Goal: Information Seeking & Learning: Learn about a topic

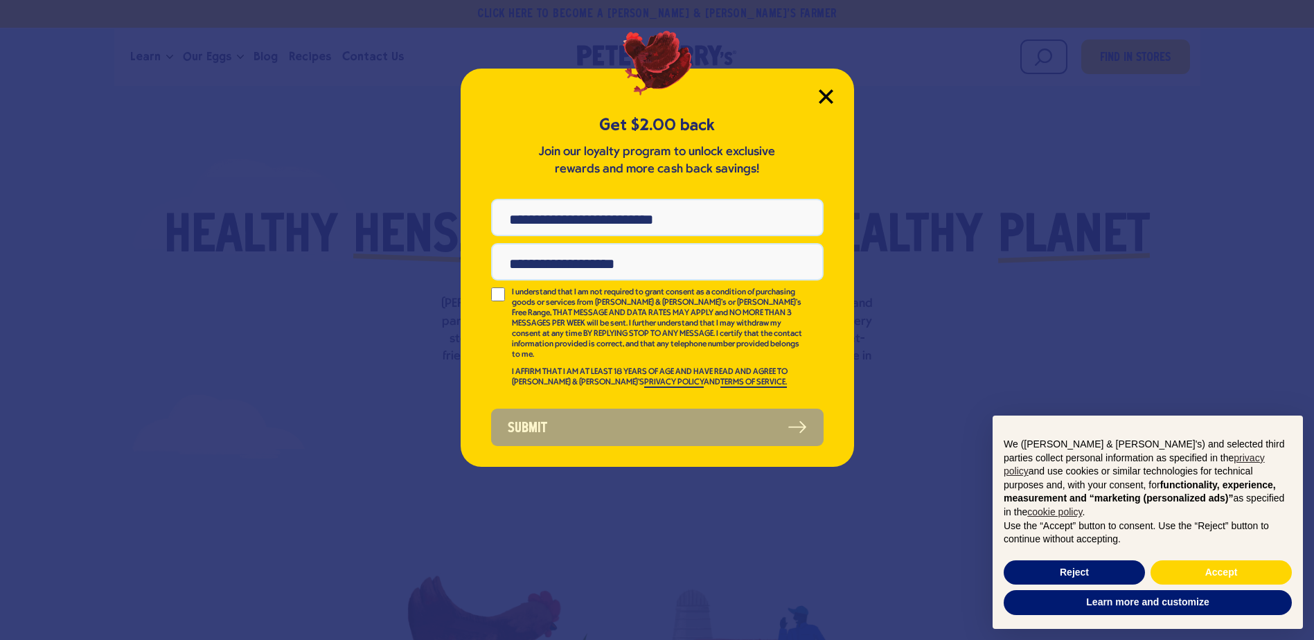
click at [822, 91] on icon "Close Modal" at bounding box center [826, 96] width 15 height 15
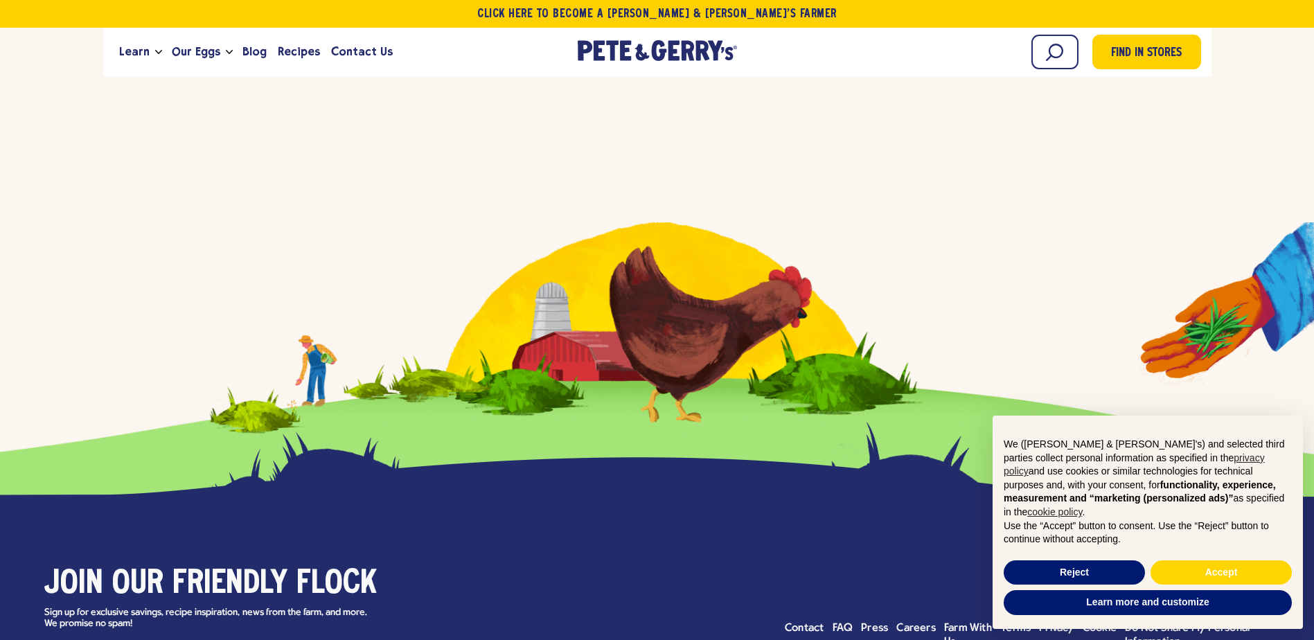
scroll to position [5750, 0]
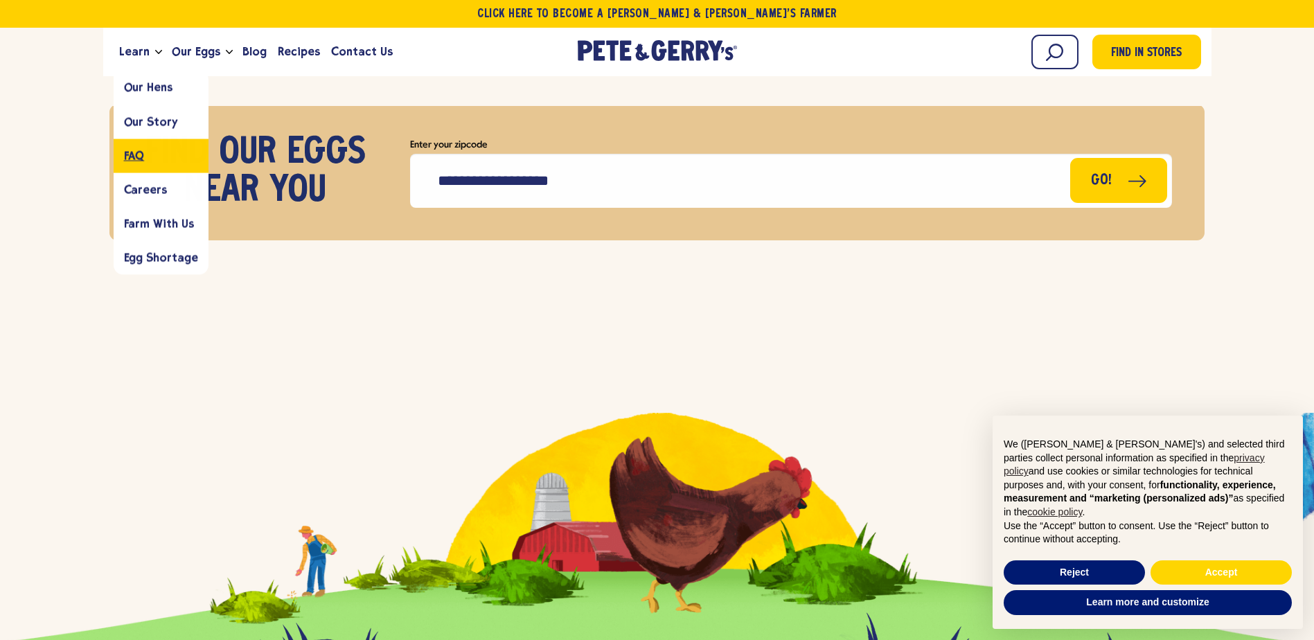
click at [129, 153] on span "FAQ" at bounding box center [134, 155] width 21 height 13
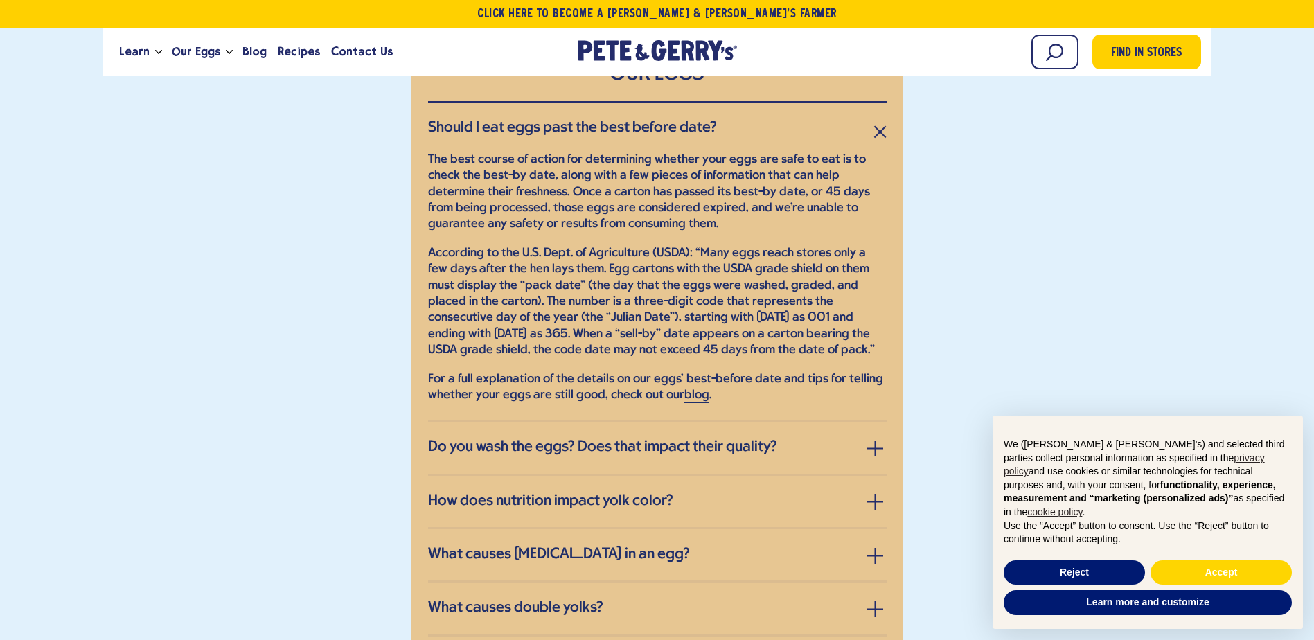
scroll to position [1663, 0]
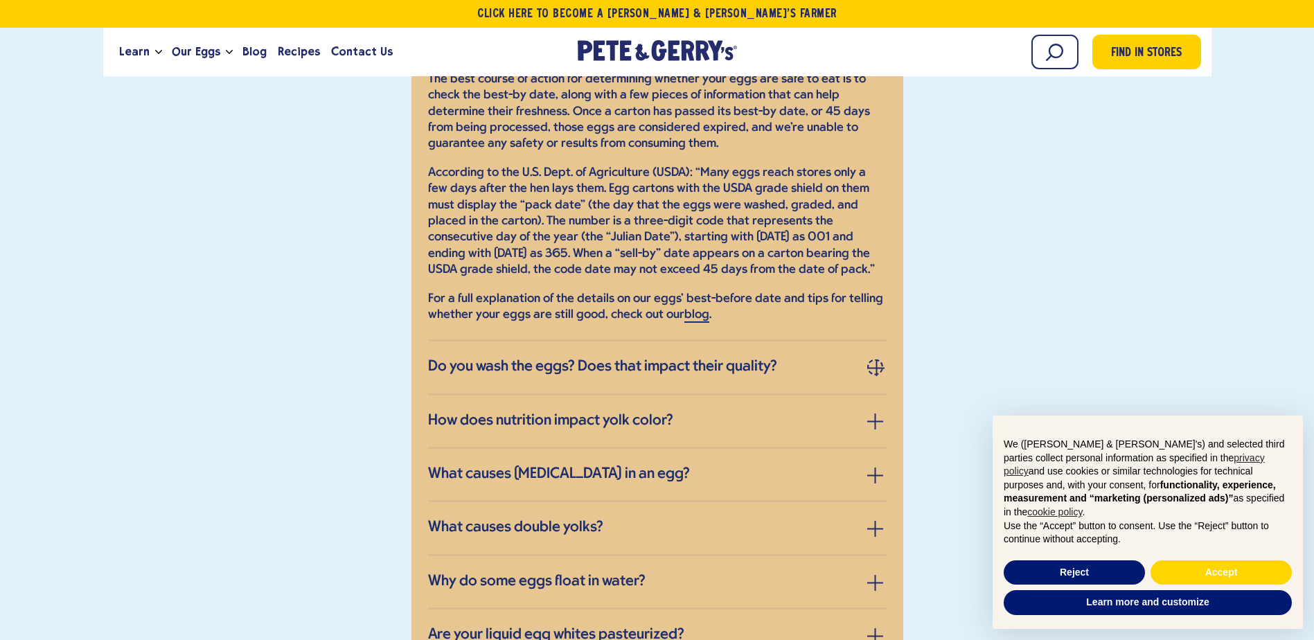
click at [878, 368] on span "button" at bounding box center [877, 367] width 16 height 1
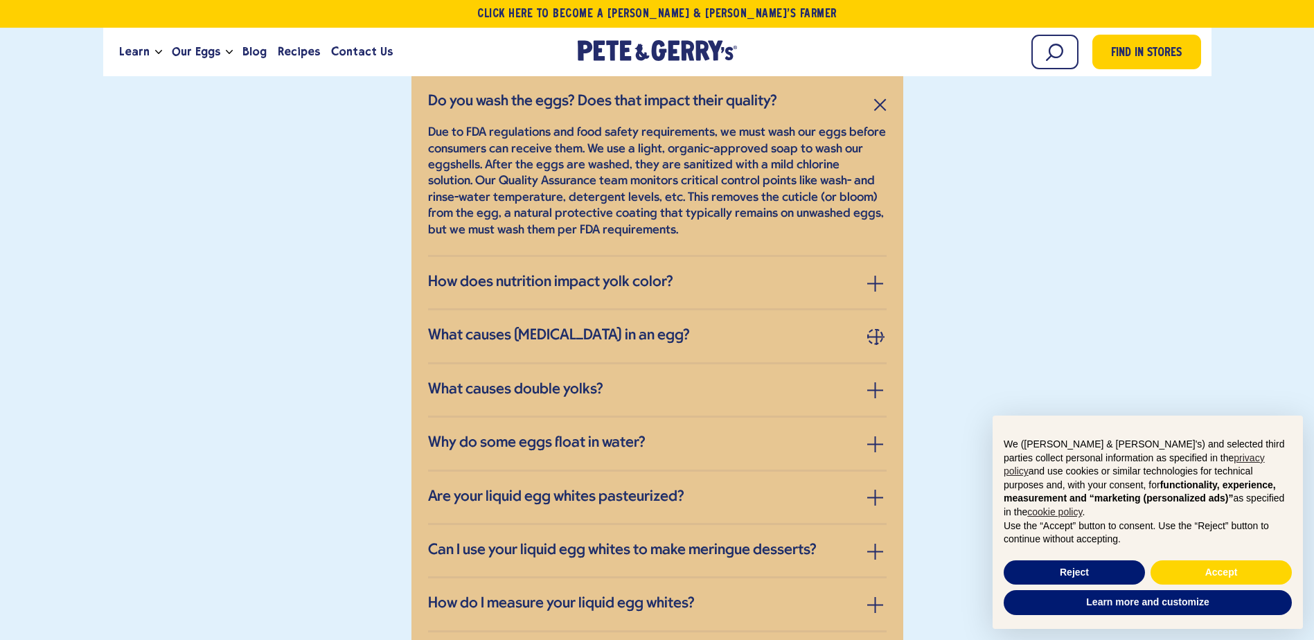
click at [872, 335] on button "button" at bounding box center [875, 336] width 16 height 16
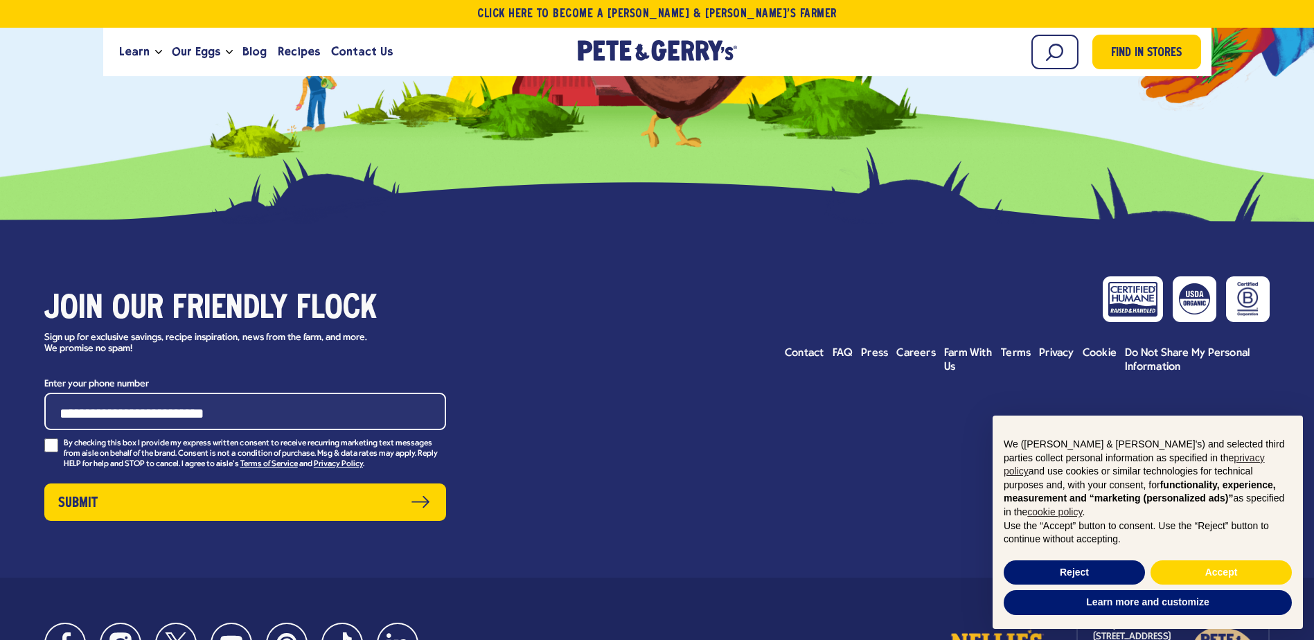
scroll to position [2910, 0]
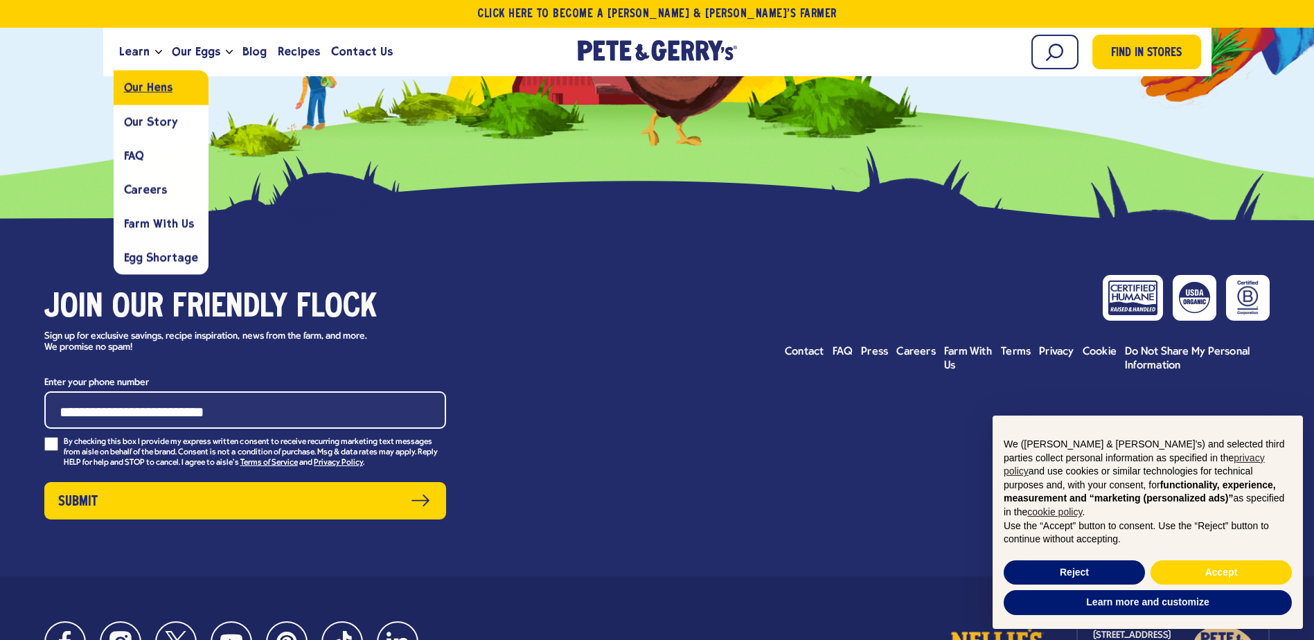
click at [147, 87] on span "Our Hens" at bounding box center [148, 87] width 48 height 13
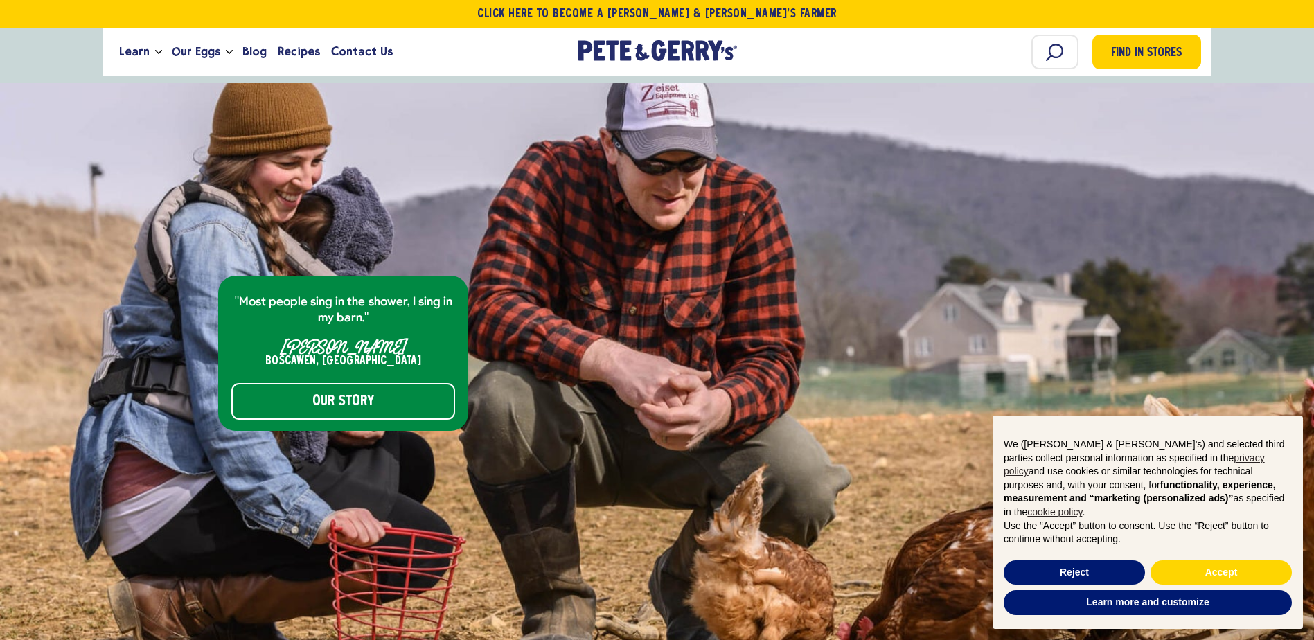
scroll to position [5612, 0]
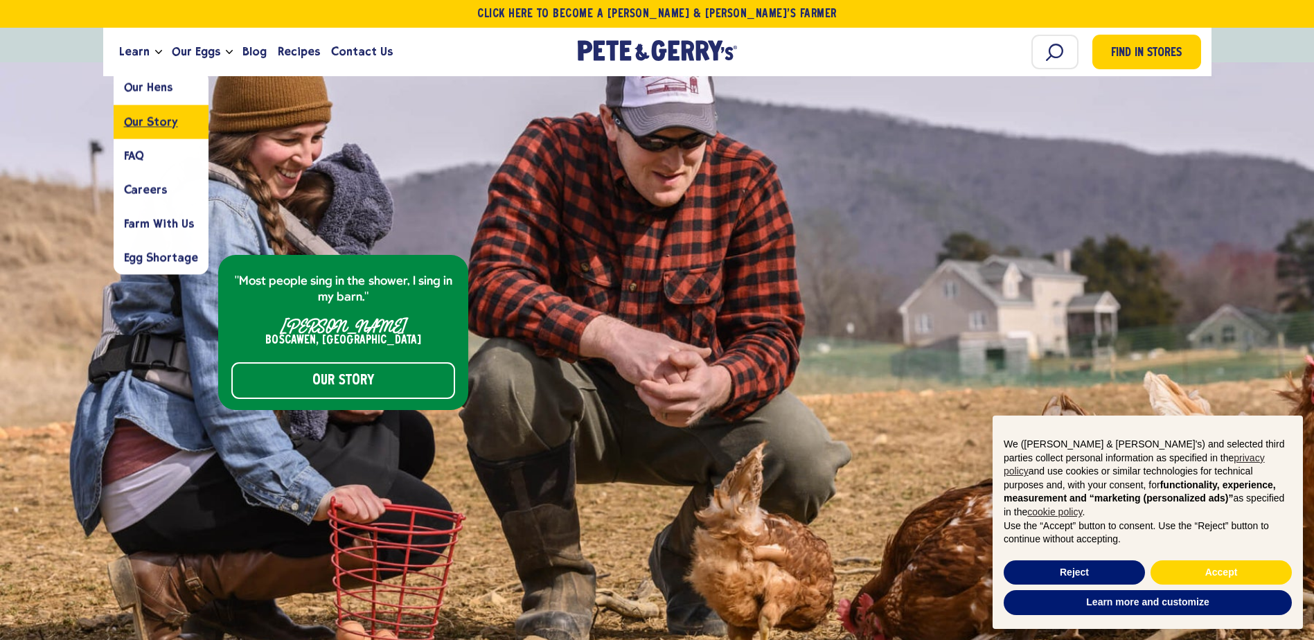
click at [152, 125] on span "Our Story" at bounding box center [151, 121] width 54 height 13
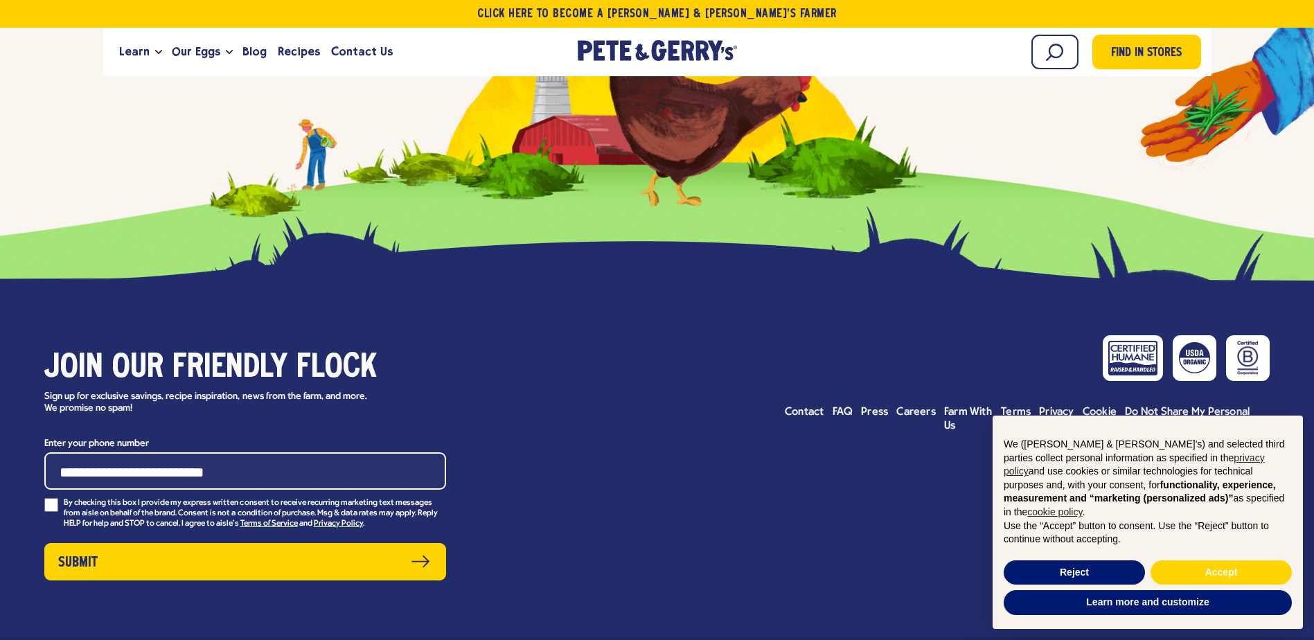
scroll to position [6043, 0]
